Goal: Navigation & Orientation: Find specific page/section

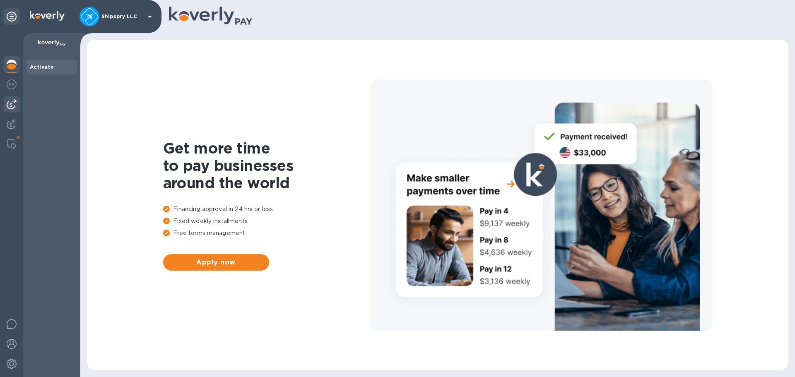
click at [9, 103] on img at bounding box center [12, 104] width 10 height 10
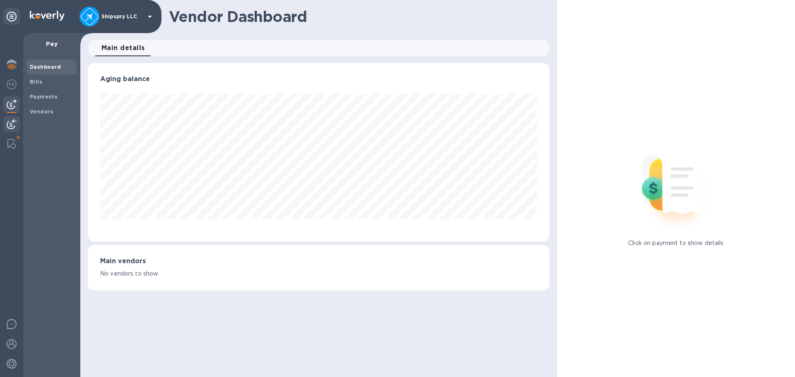
scroll to position [179, 461]
click at [11, 128] on img at bounding box center [12, 124] width 10 height 10
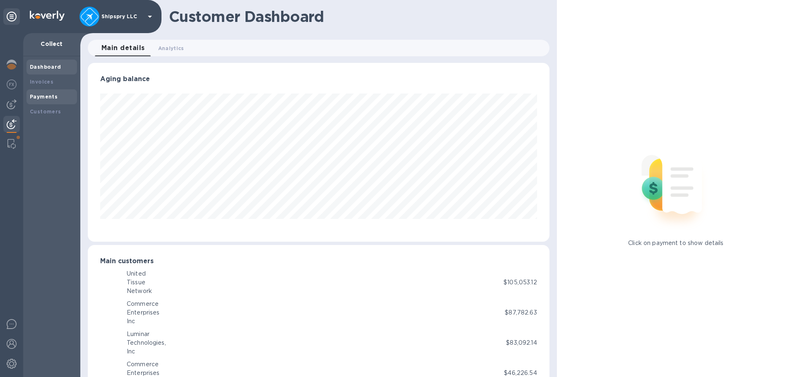
scroll to position [413975, 413695]
click at [43, 93] on div "Payments" at bounding box center [52, 97] width 44 height 8
